Goal: Check status: Check status

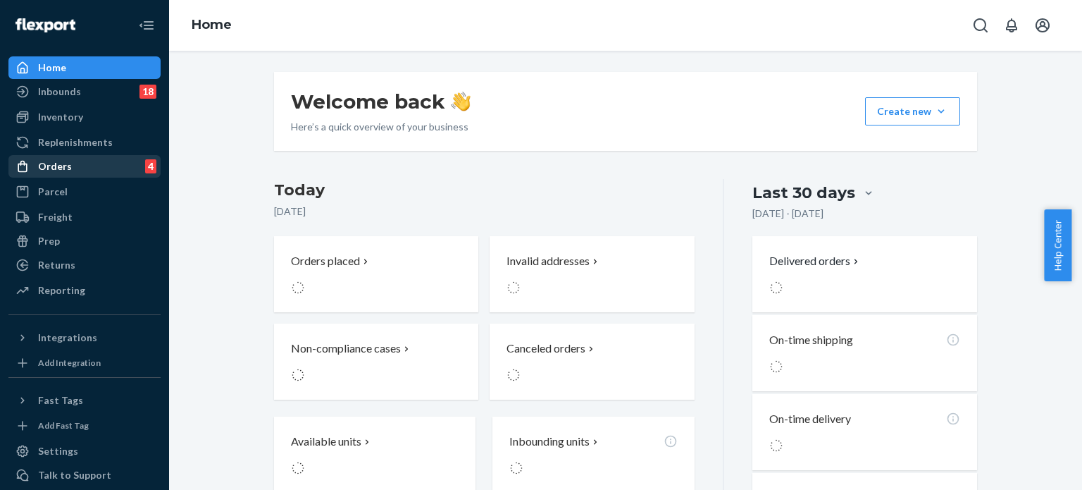
click at [64, 168] on div "Orders" at bounding box center [55, 166] width 34 height 14
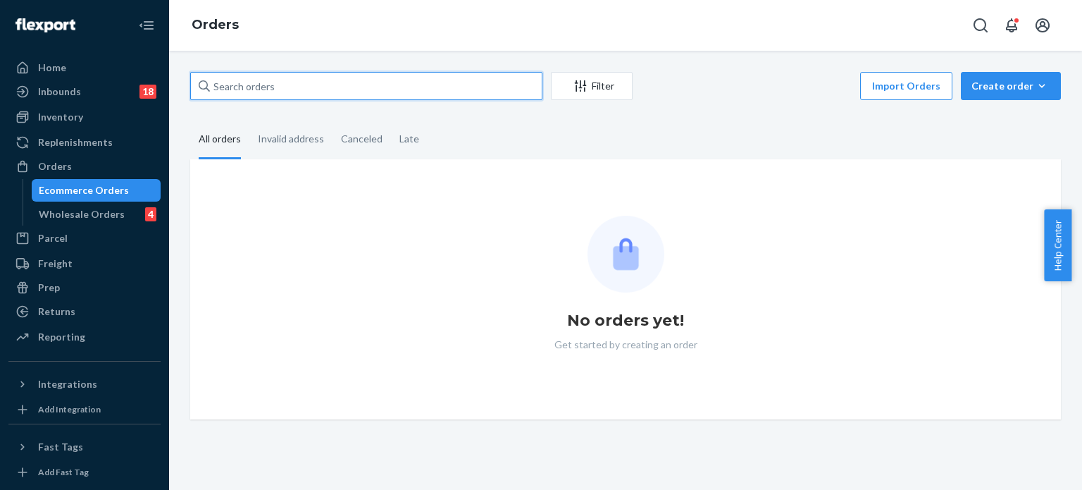
click at [284, 87] on input "text" at bounding box center [366, 86] width 352 height 28
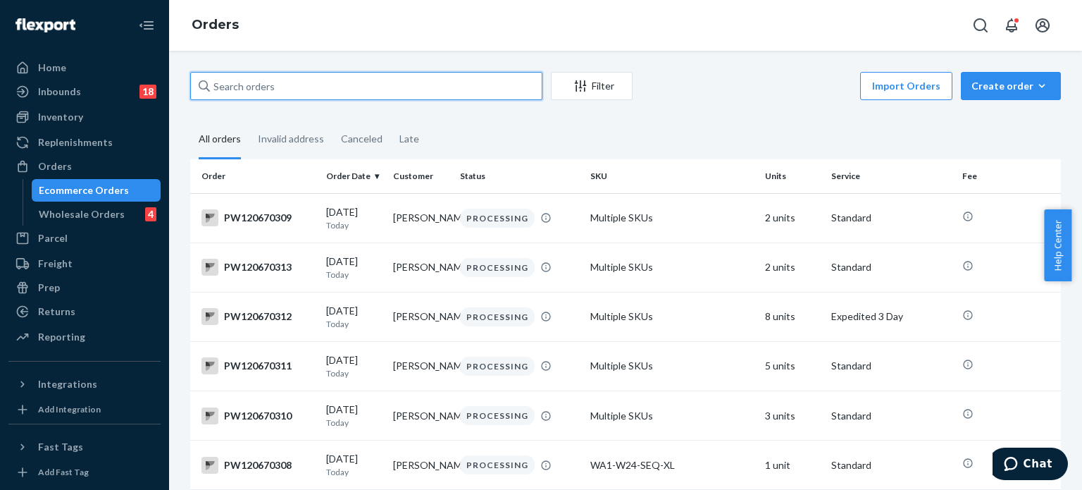
paste input "PW120626959"
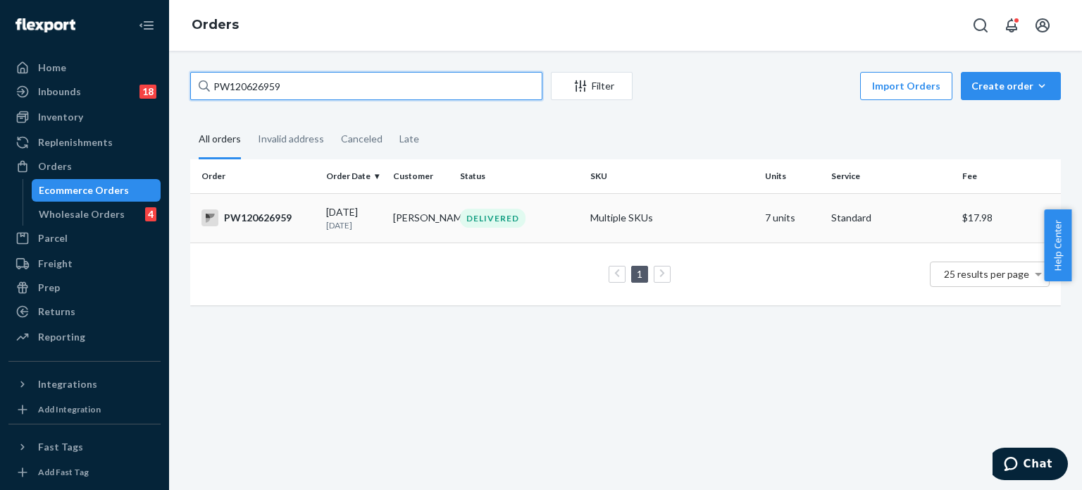
type input "PW120626959"
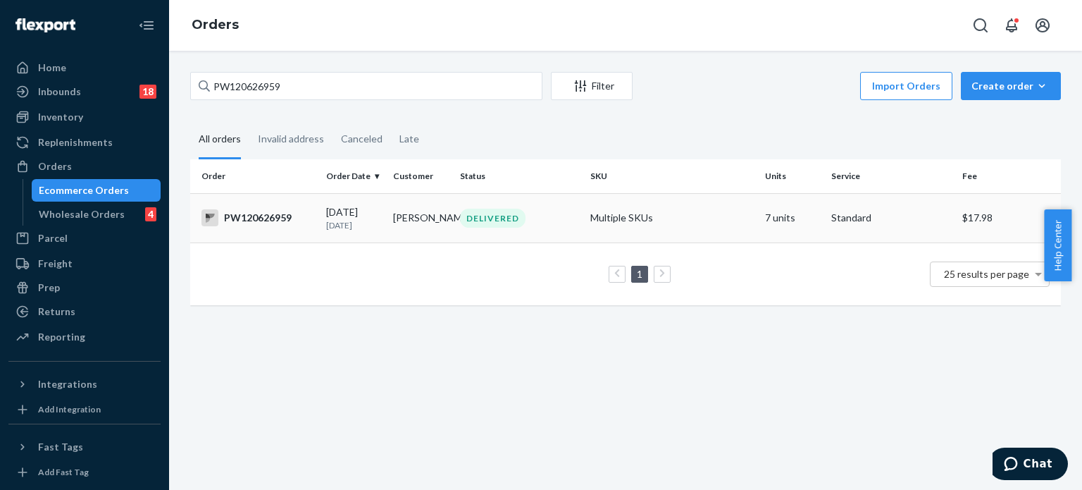
click at [247, 216] on div "PW120626959" at bounding box center [257, 217] width 113 height 17
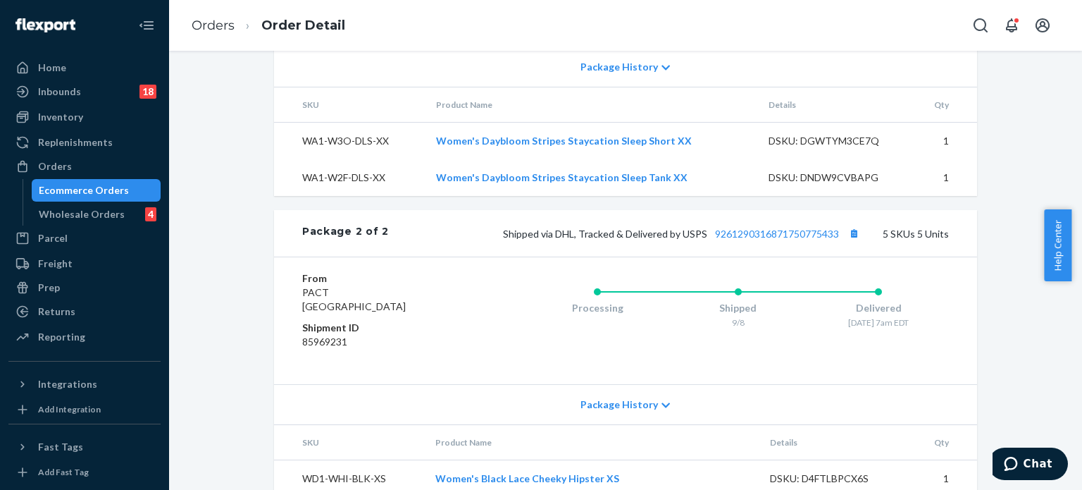
scroll to position [935, 0]
click at [87, 160] on div "Orders" at bounding box center [84, 166] width 149 height 20
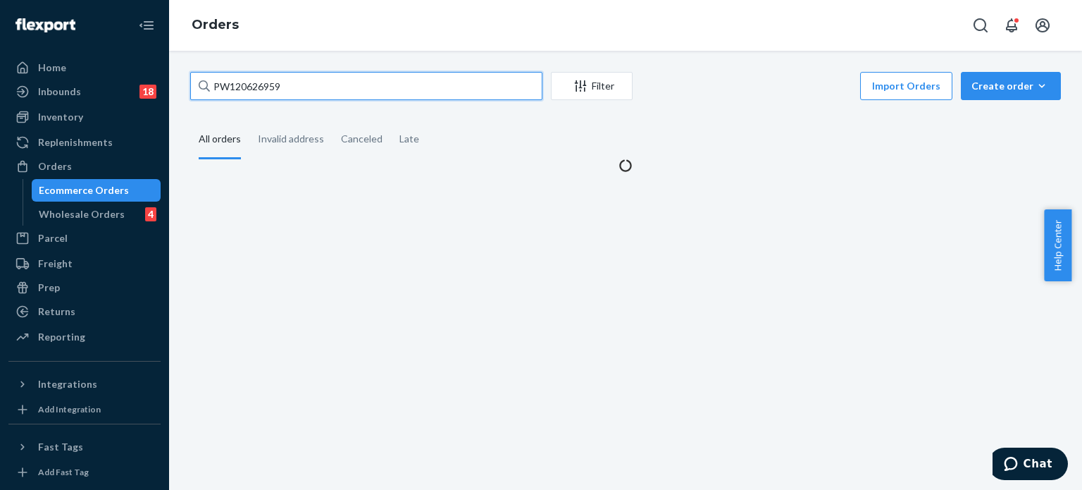
click at [231, 82] on input "PW120626959" at bounding box center [366, 86] width 352 height 28
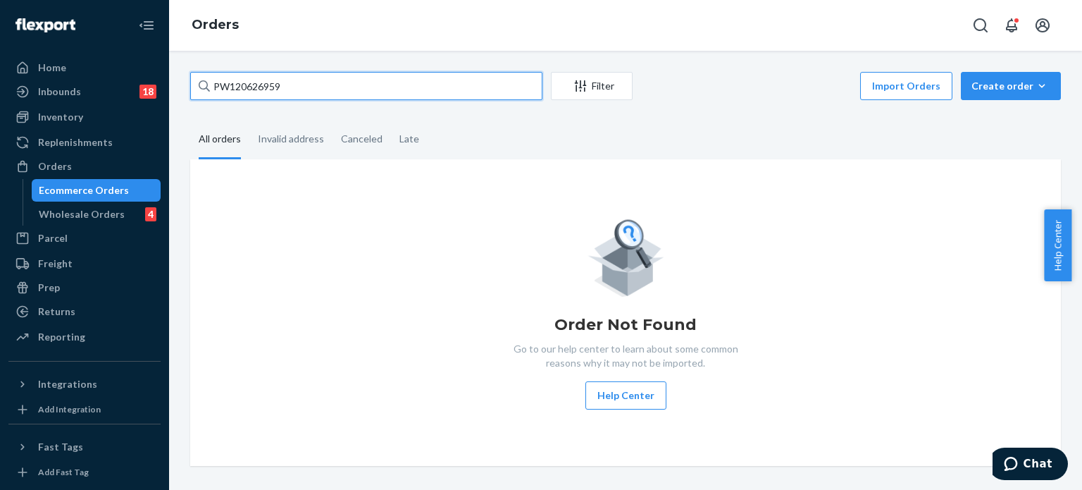
click at [232, 82] on input "PW120626959" at bounding box center [366, 86] width 352 height 28
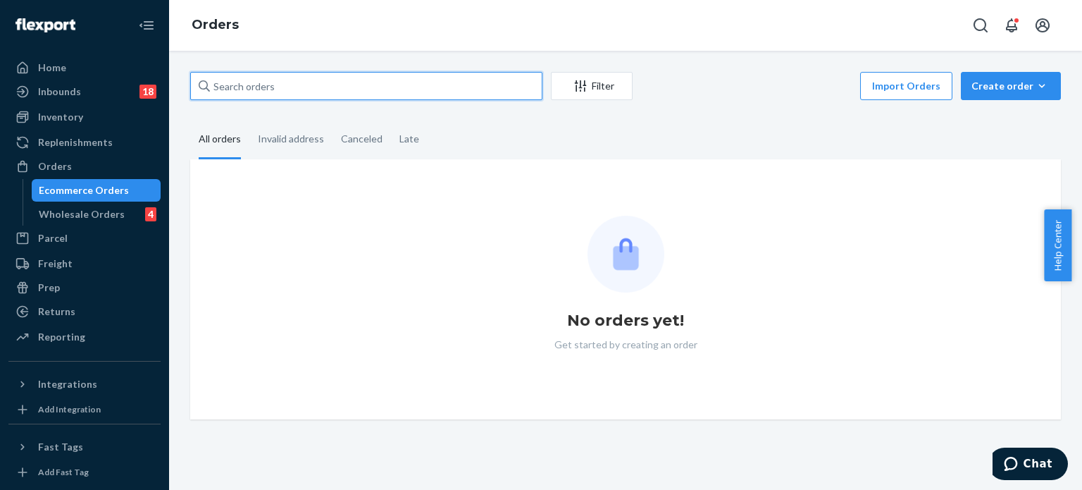
paste input "PW120652052"
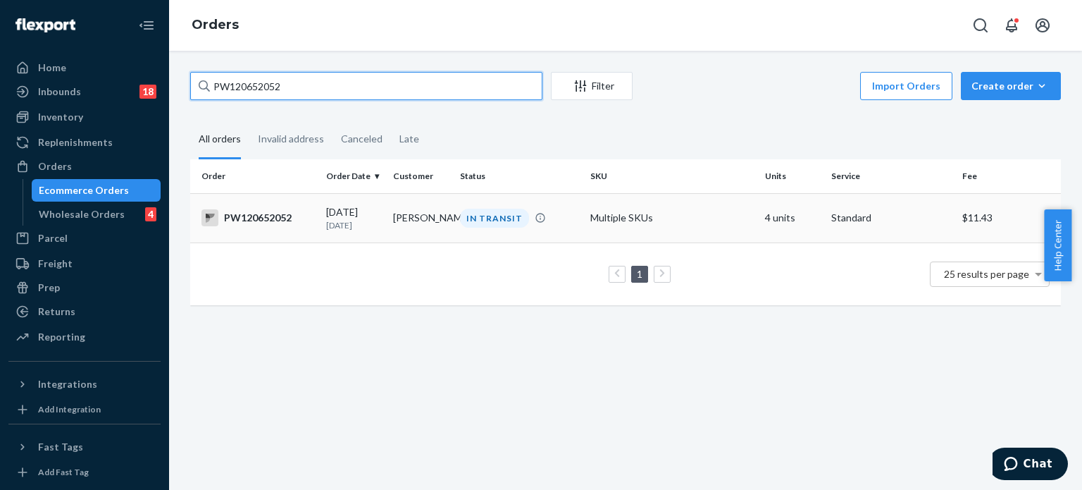
type input "PW120652052"
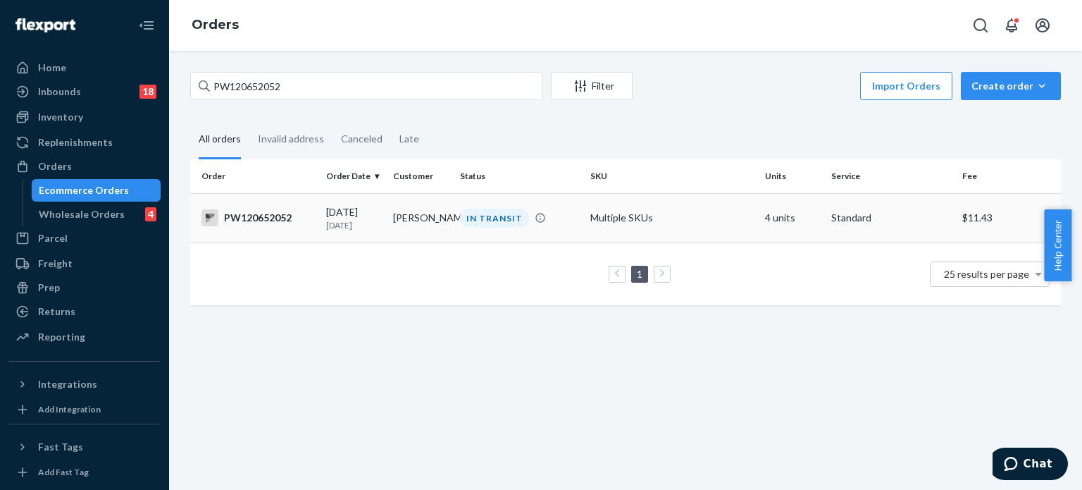
click at [268, 221] on div "PW120652052" at bounding box center [257, 217] width 113 height 17
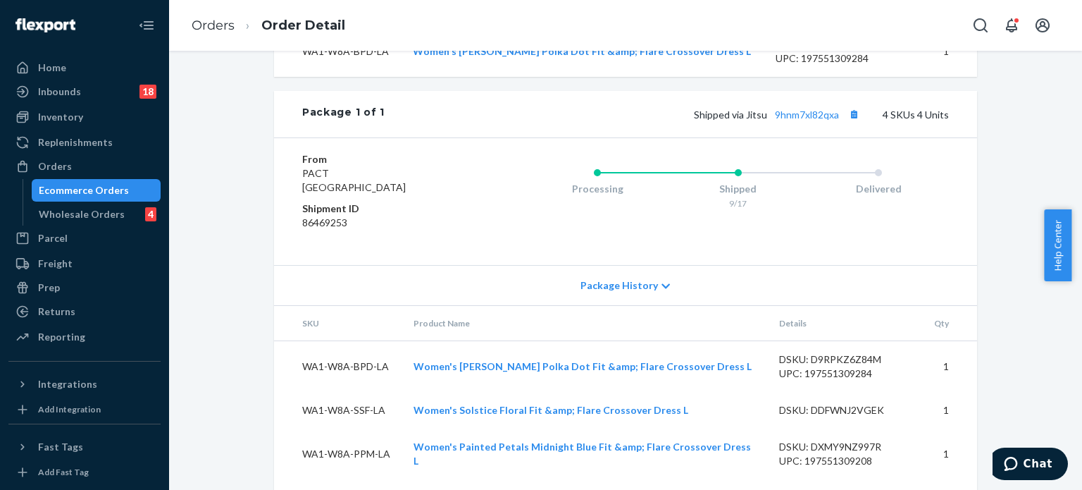
scroll to position [465, 0]
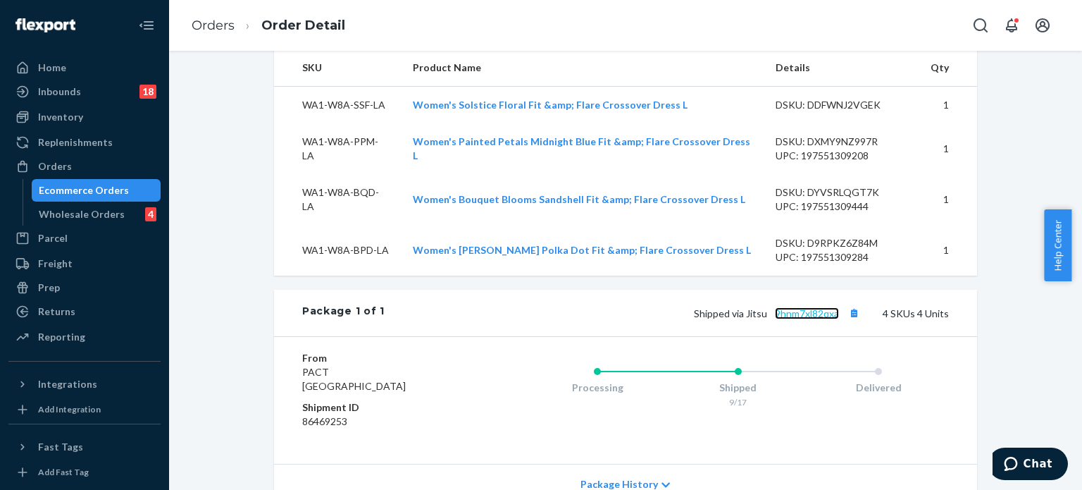
click at [803, 319] on link "9hnm7xl82qxa" at bounding box center [807, 313] width 64 height 12
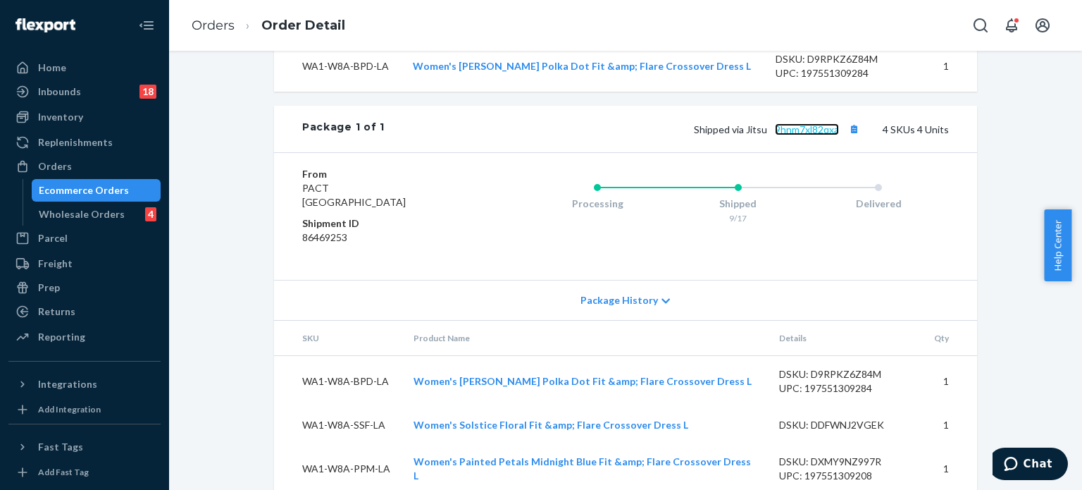
scroll to position [704, 0]
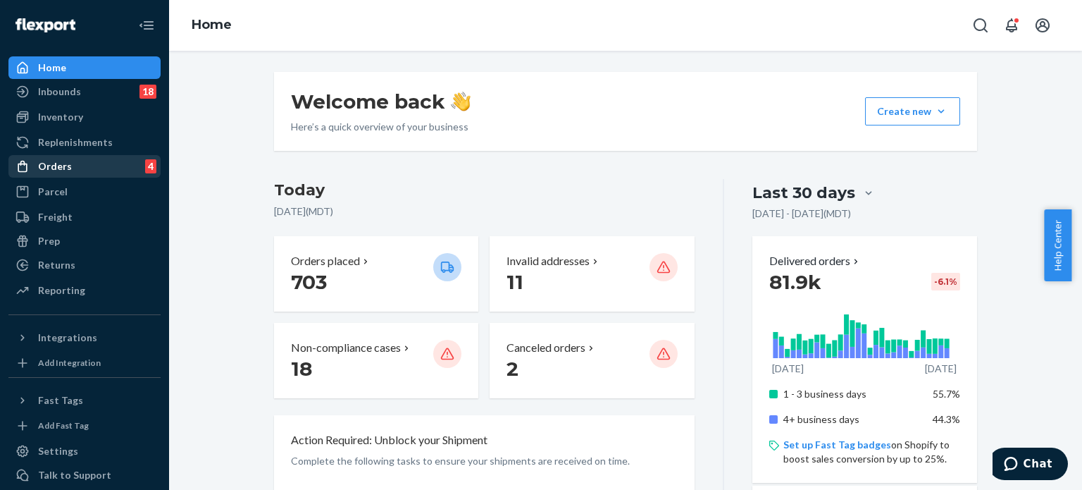
click at [79, 163] on div "Orders 4" at bounding box center [84, 166] width 149 height 20
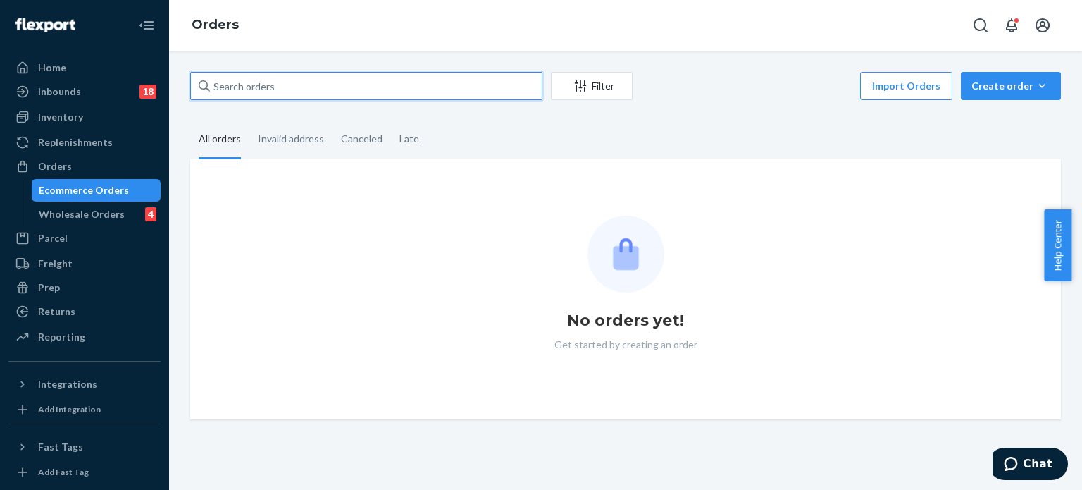
click at [248, 83] on input "text" at bounding box center [366, 86] width 352 height 28
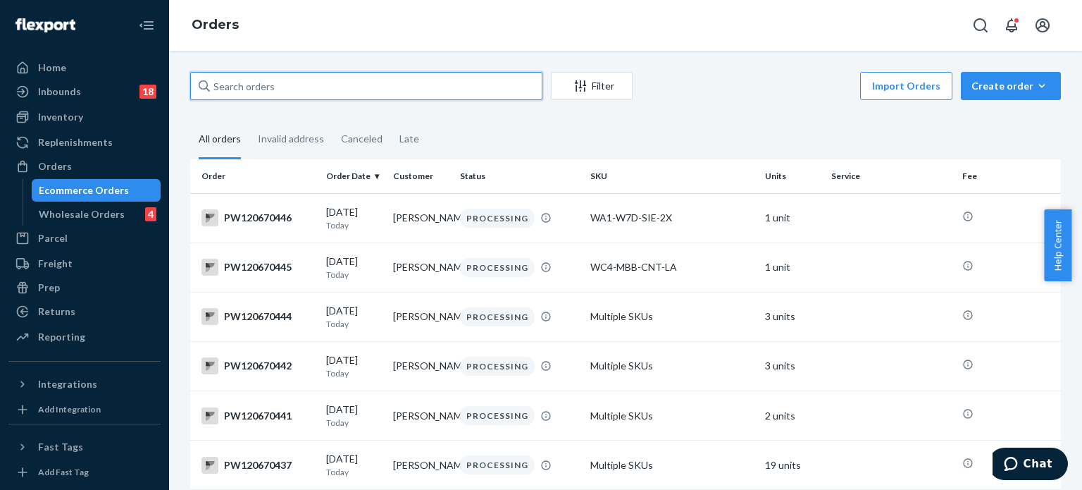
paste input "PW120667681"
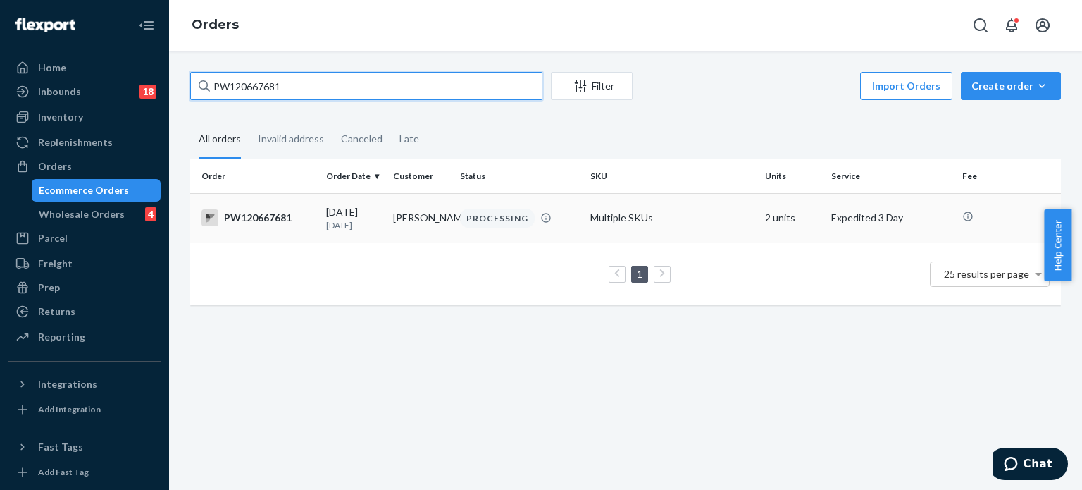
type input "PW120667681"
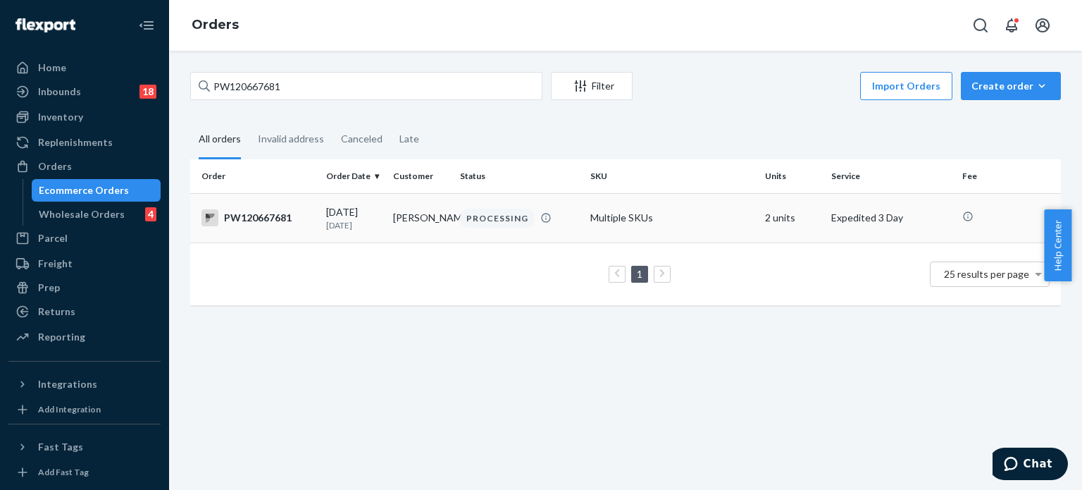
click at [267, 219] on div "PW120667681" at bounding box center [257, 217] width 113 height 17
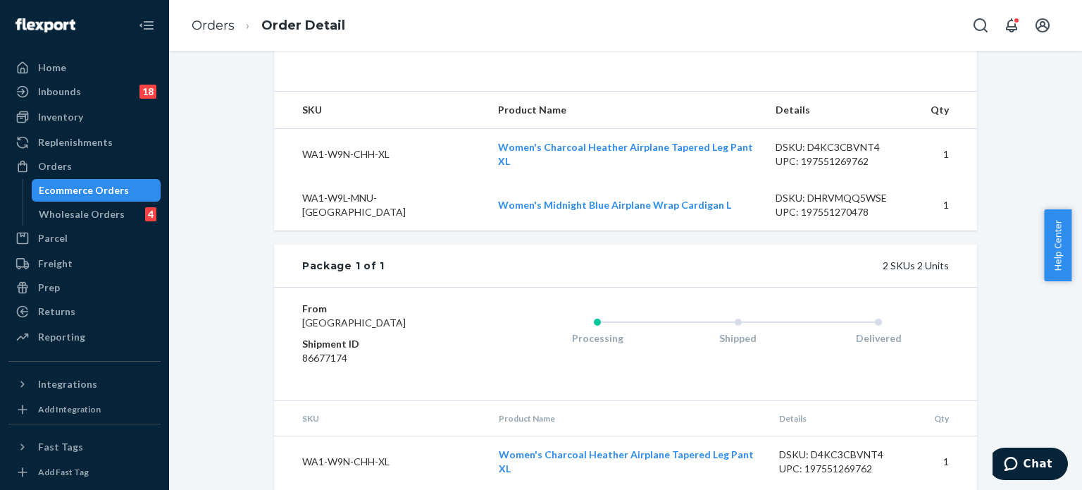
scroll to position [70, 0]
